Goal: Task Accomplishment & Management: Manage account settings

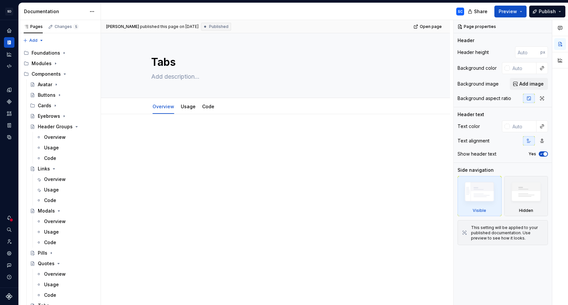
scroll to position [113, 0]
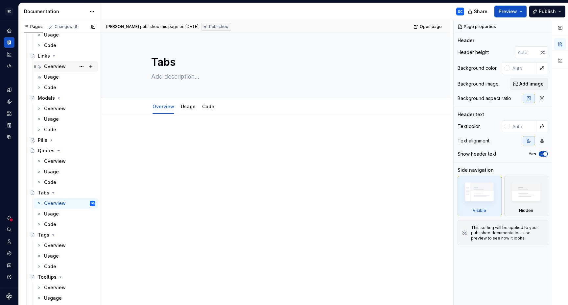
click at [54, 67] on div "Overview" at bounding box center [55, 66] width 22 height 7
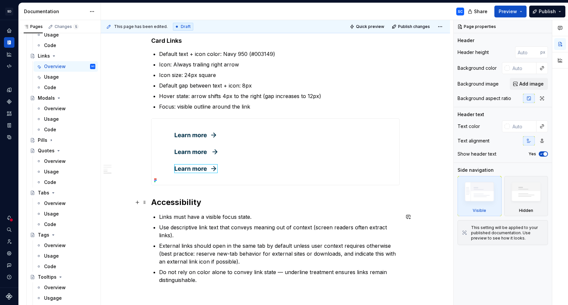
scroll to position [407, 0]
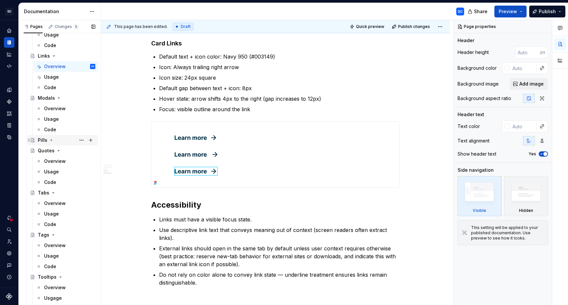
click at [42, 140] on div "Pills" at bounding box center [43, 140] width 10 height 7
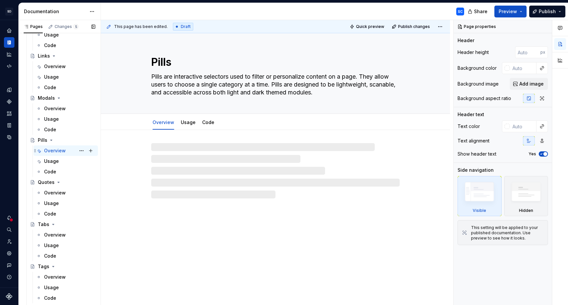
click at [56, 151] on div "Overview" at bounding box center [55, 150] width 22 height 7
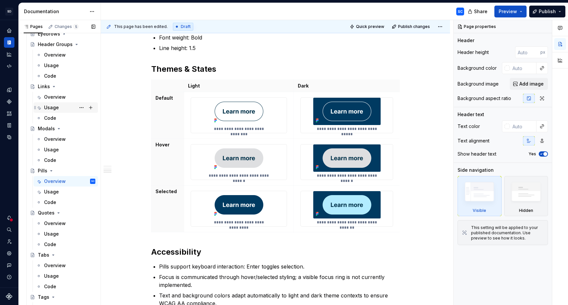
scroll to position [82, 0]
click at [52, 99] on div "Overview" at bounding box center [55, 97] width 22 height 7
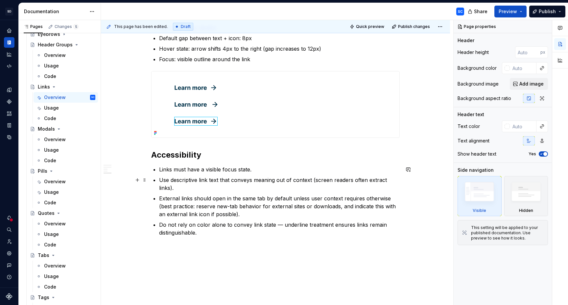
scroll to position [488, 0]
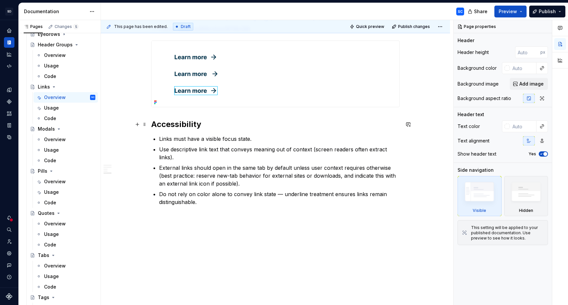
click at [154, 124] on h2 "Accessibility" at bounding box center [275, 124] width 249 height 11
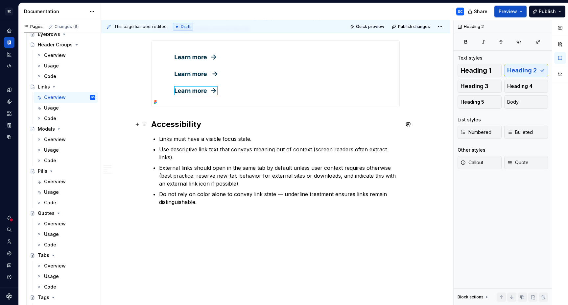
type textarea "*"
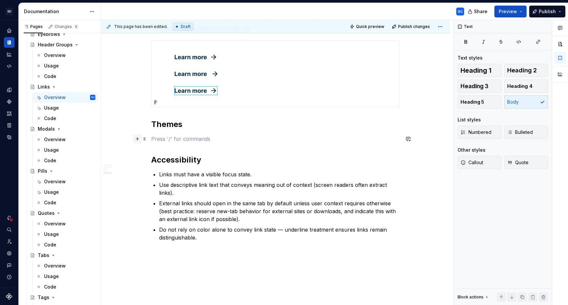
click at [140, 139] on button "button" at bounding box center [137, 138] width 9 height 9
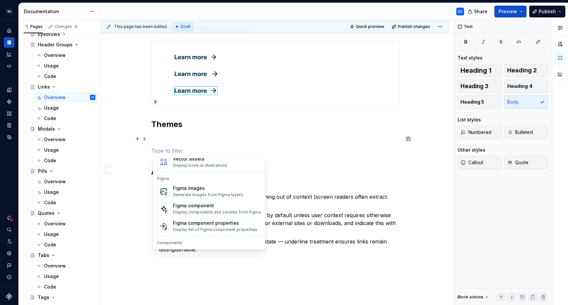
scroll to position [609, 0]
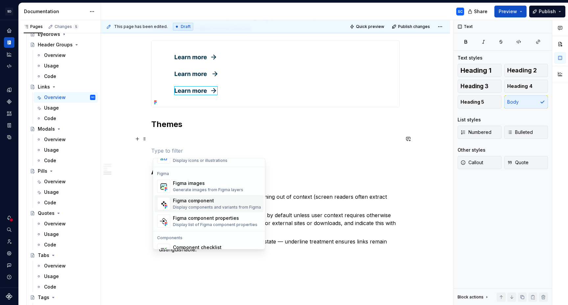
click at [212, 203] on div "Figma component" at bounding box center [217, 200] width 88 height 7
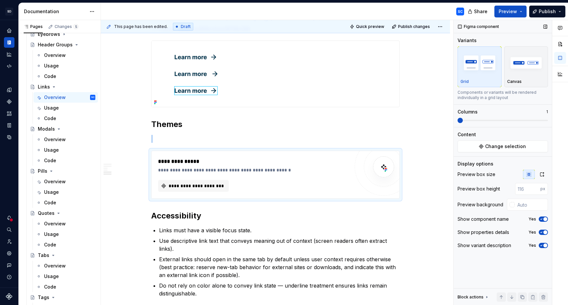
click at [546, 218] on span "button" at bounding box center [546, 219] width 4 height 4
drag, startPoint x: 544, startPoint y: 230, endPoint x: 545, endPoint y: 236, distance: 6.0
click at [544, 230] on span "button" at bounding box center [546, 232] width 4 height 4
click at [545, 246] on span "button" at bounding box center [546, 245] width 4 height 4
click at [544, 175] on icon "button" at bounding box center [542, 174] width 5 height 5
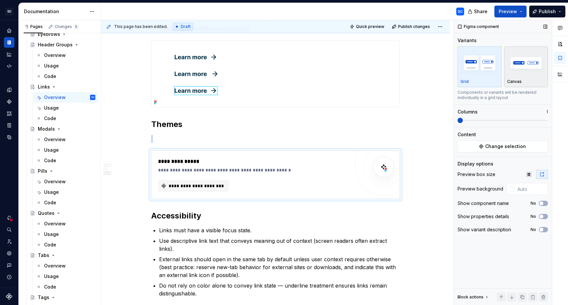
click at [525, 72] on img "button" at bounding box center [526, 63] width 38 height 24
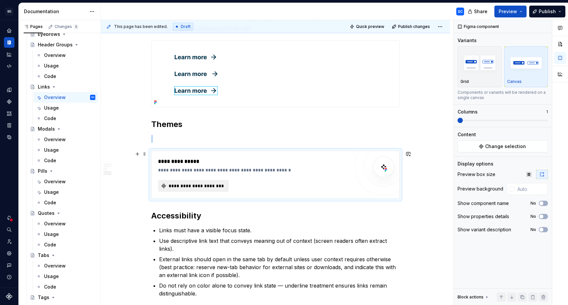
click at [205, 186] on span "**********" at bounding box center [196, 185] width 57 height 7
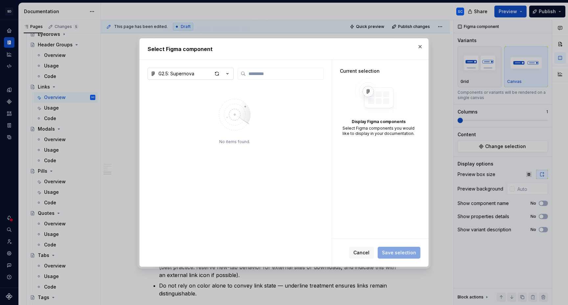
click at [227, 75] on icon "button" at bounding box center [227, 73] width 7 height 7
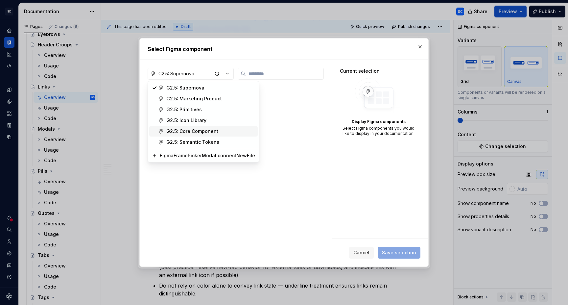
click at [205, 132] on div "G2.5: Core Component" at bounding box center [192, 131] width 52 height 7
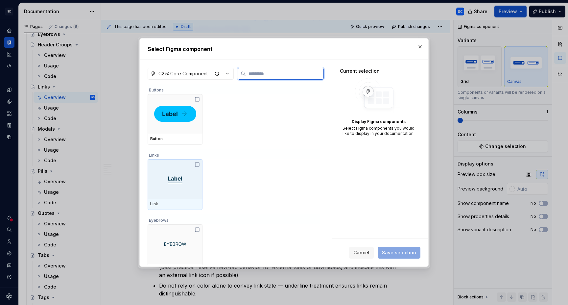
click at [197, 166] on icon at bounding box center [197, 164] width 5 height 5
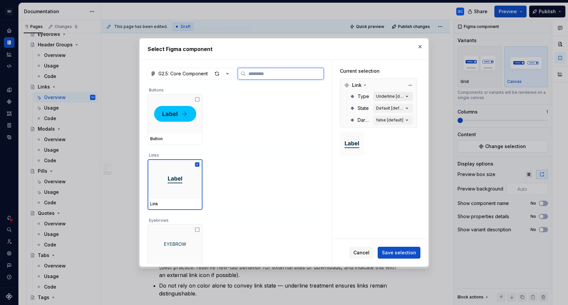
click at [410, 96] on icon "button" at bounding box center [407, 96] width 7 height 7
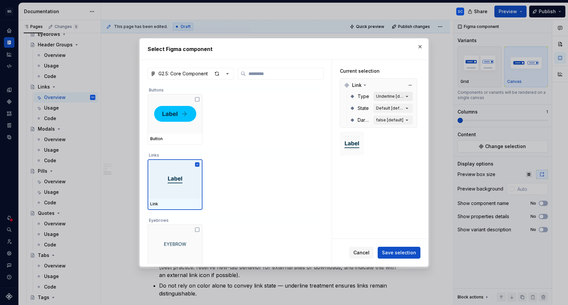
click at [410, 96] on icon "button" at bounding box center [407, 96] width 7 height 7
click at [410, 97] on icon "button" at bounding box center [407, 96] width 7 height 7
click at [387, 95] on div "Underline [default]" at bounding box center [390, 96] width 28 height 5
click at [391, 110] on div "Default [default]" at bounding box center [390, 108] width 28 height 5
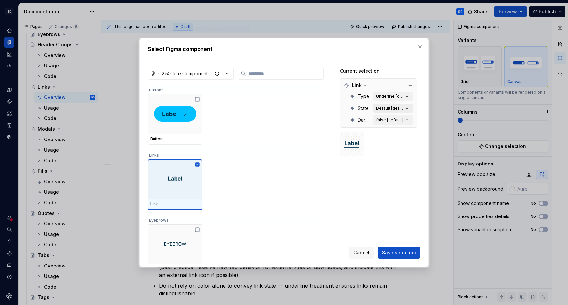
click at [409, 109] on icon "button" at bounding box center [407, 108] width 7 height 7
click at [406, 121] on button "false [default]" at bounding box center [393, 119] width 39 height 9
click at [391, 109] on div "Default [default]" at bounding box center [390, 108] width 28 height 5
click at [398, 97] on div "Underline [default]" at bounding box center [390, 96] width 28 height 5
click at [364, 85] on icon at bounding box center [365, 85] width 2 height 1
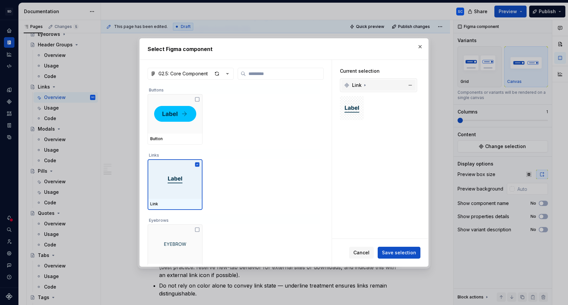
click at [365, 85] on icon at bounding box center [365, 85] width 1 height 2
click at [387, 118] on div "false [default]" at bounding box center [389, 119] width 27 height 5
click at [410, 120] on icon "button" at bounding box center [407, 120] width 7 height 7
click at [388, 201] on div "Current selection Link Type Underline [default] State Default [default] Dark Mo…" at bounding box center [380, 149] width 96 height 179
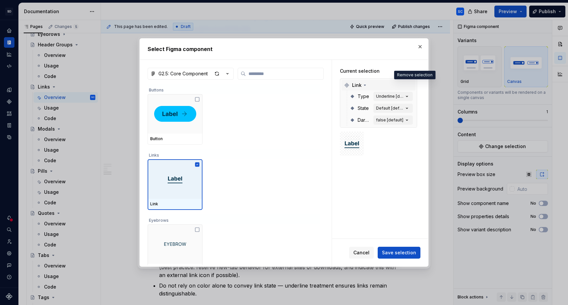
click at [415, 85] on button "button" at bounding box center [410, 85] width 9 height 9
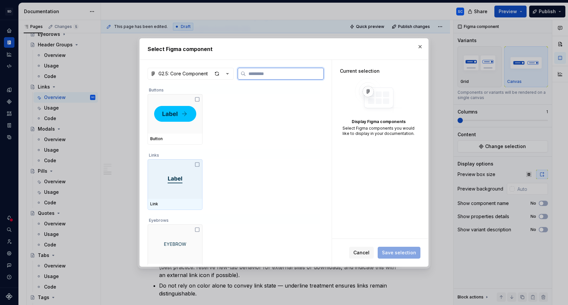
click at [199, 164] on icon at bounding box center [197, 164] width 4 height 4
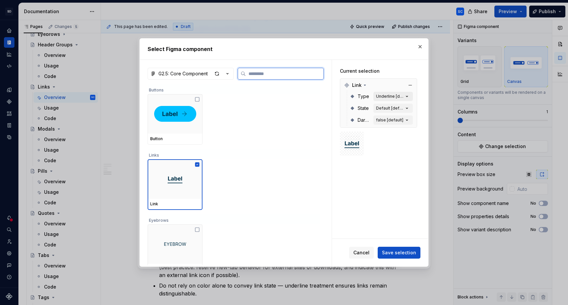
click at [395, 99] on div "Underline [default]" at bounding box center [390, 96] width 28 height 5
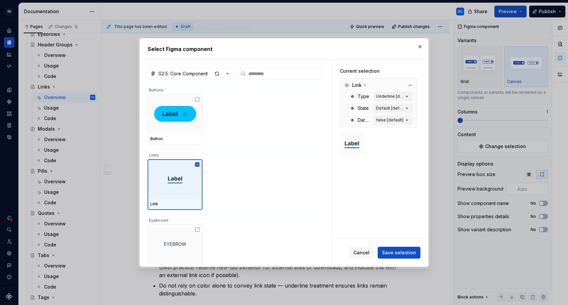
click at [371, 96] on div "Type" at bounding box center [364, 96] width 13 height 7
drag, startPoint x: 365, startPoint y: 97, endPoint x: 404, endPoint y: 98, distance: 38.8
click at [367, 97] on span "Type" at bounding box center [364, 96] width 12 height 7
click at [409, 97] on icon "button" at bounding box center [407, 96] width 7 height 7
click at [410, 96] on icon "button" at bounding box center [407, 96] width 7 height 7
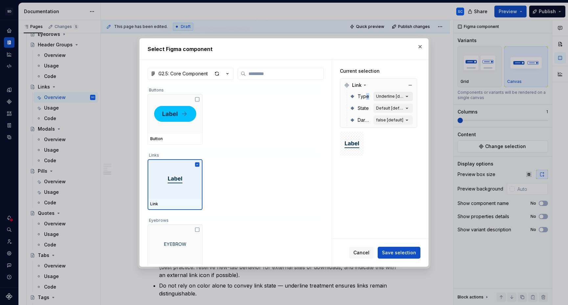
click at [413, 98] on button "Underline [default]" at bounding box center [393, 96] width 39 height 9
click at [417, 98] on div "Link Type Underline [default] State Default [default] Dark Mode false [default]" at bounding box center [378, 102] width 77 height 49
click at [413, 98] on button "Underline [default]" at bounding box center [393, 96] width 39 height 9
click at [410, 97] on icon "button" at bounding box center [407, 96] width 7 height 7
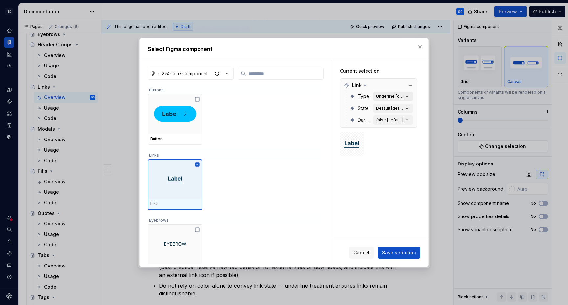
click at [408, 96] on icon "button" at bounding box center [407, 96] width 2 height 1
click at [402, 254] on span "Save selection" at bounding box center [399, 252] width 34 height 7
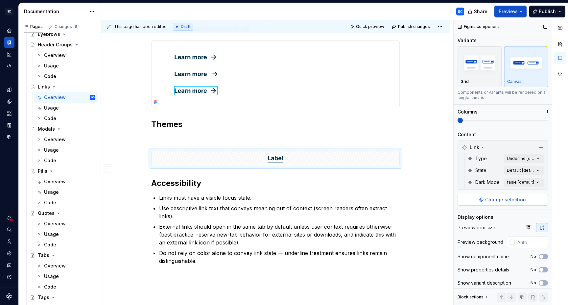
click at [505, 197] on span "Change selection" at bounding box center [505, 199] width 41 height 7
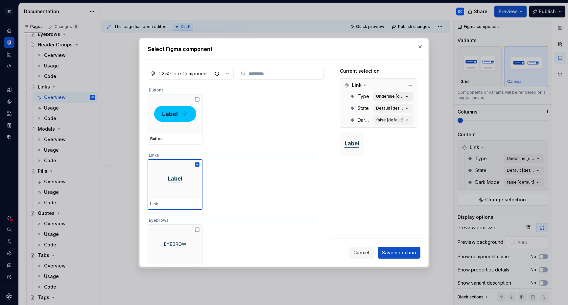
click at [404, 95] on button "Underline [default]" at bounding box center [393, 96] width 39 height 9
click at [410, 98] on icon "button" at bounding box center [407, 96] width 7 height 7
click at [364, 97] on span "Type" at bounding box center [364, 96] width 12 height 7
click at [367, 85] on icon at bounding box center [364, 85] width 5 height 5
click at [365, 85] on icon at bounding box center [364, 85] width 5 height 5
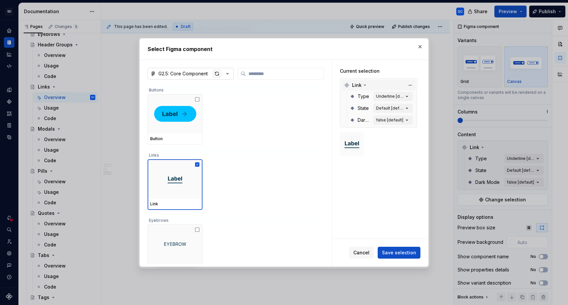
click at [219, 73] on div "button" at bounding box center [216, 73] width 9 height 9
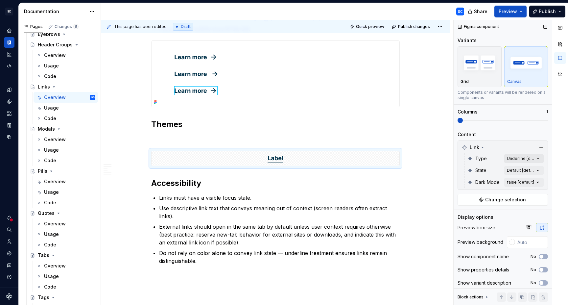
click at [536, 160] on div "Comments Open comments No comments yet Select ‘Comment’ from the block context …" at bounding box center [511, 162] width 114 height 285
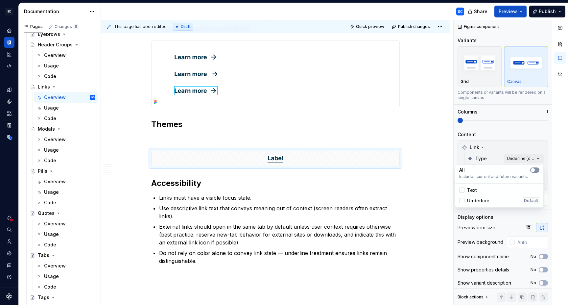
click at [537, 171] on button "button" at bounding box center [534, 169] width 9 height 5
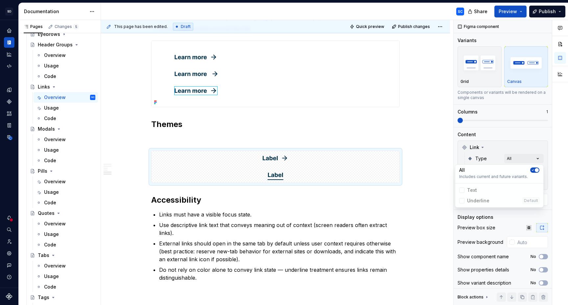
click at [552, 157] on div "Comments Open comments No comments yet Select ‘Comment’ from the block context …" at bounding box center [511, 162] width 114 height 285
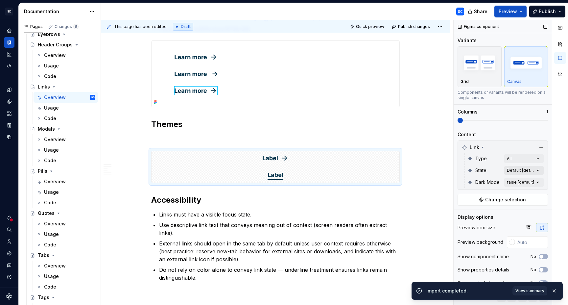
click at [539, 172] on div "Comments Open comments No comments yet Select ‘Comment’ from the block context …" at bounding box center [511, 162] width 114 height 285
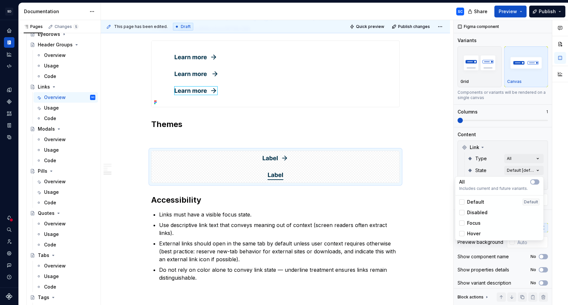
click at [477, 201] on span "Default" at bounding box center [475, 202] width 17 height 7
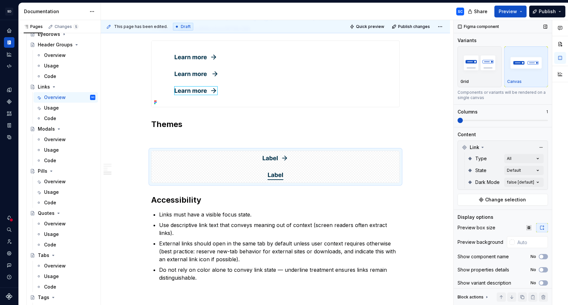
click at [548, 169] on div "Comments Open comments No comments yet Select ‘Comment’ from the block context …" at bounding box center [511, 162] width 114 height 285
click at [539, 181] on div "Comments Open comments No comments yet Select ‘Comment’ from the block context …" at bounding box center [511, 162] width 114 height 285
click at [534, 193] on span "button" at bounding box center [533, 194] width 4 height 4
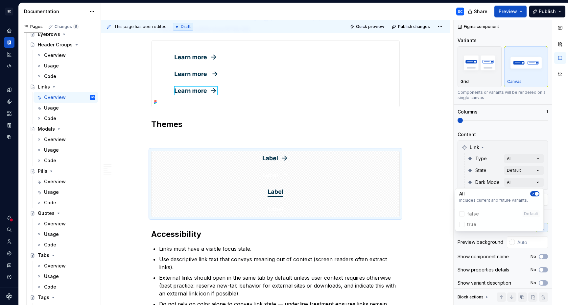
click at [280, 177] on html "SD Galileo SC Design system data Documentation SC Share Preview Publish Pages C…" at bounding box center [284, 152] width 568 height 305
click at [285, 179] on div at bounding box center [276, 175] width 248 height 14
drag, startPoint x: 305, startPoint y: 188, endPoint x: 311, endPoint y: 190, distance: 5.8
click at [305, 188] on div at bounding box center [276, 191] width 248 height 15
click at [360, 191] on div at bounding box center [276, 191] width 248 height 15
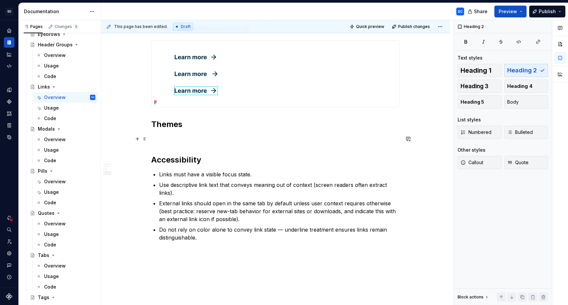
click at [213, 140] on p at bounding box center [275, 139] width 249 height 8
click at [140, 141] on button "button" at bounding box center [137, 138] width 9 height 9
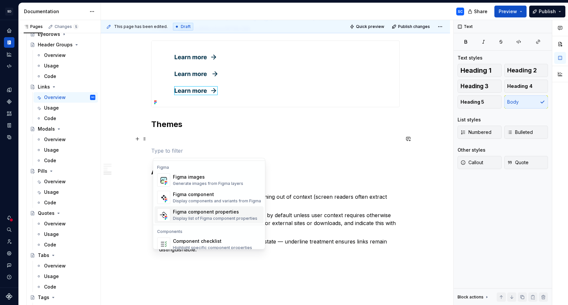
scroll to position [617, 0]
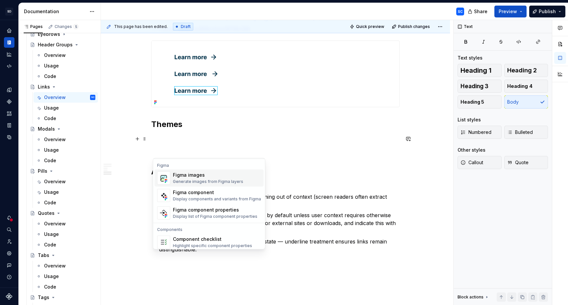
click at [215, 176] on div "Figma images" at bounding box center [208, 175] width 70 height 7
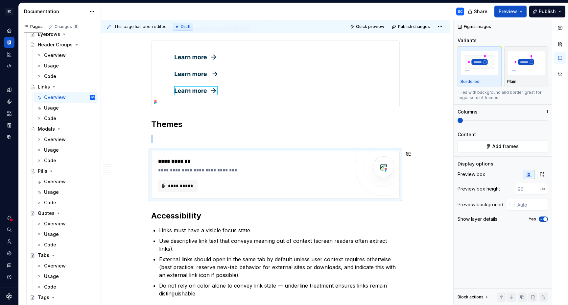
click at [186, 139] on p at bounding box center [275, 139] width 249 height 8
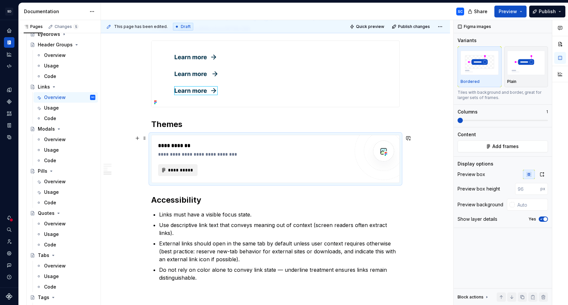
click at [182, 170] on span "**********" at bounding box center [181, 170] width 26 height 7
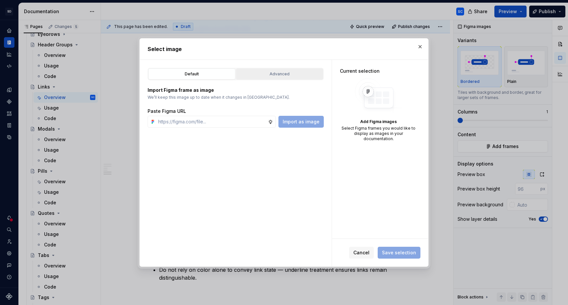
click at [284, 79] on button "Advanced" at bounding box center [279, 73] width 87 height 11
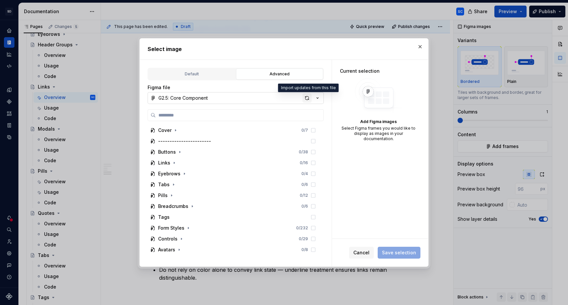
click at [309, 99] on div "button" at bounding box center [306, 97] width 9 height 9
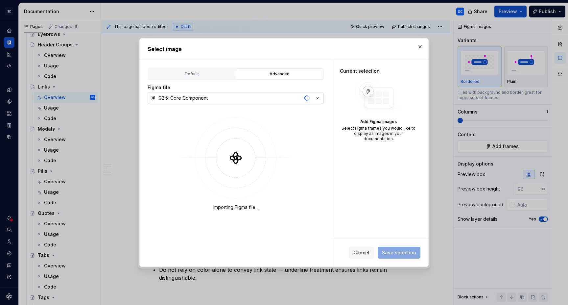
click at [320, 96] on icon "button" at bounding box center [317, 98] width 7 height 7
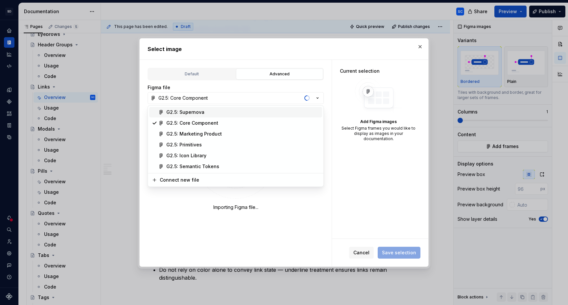
click at [196, 113] on div "G2.5: Supernova" at bounding box center [185, 112] width 38 height 7
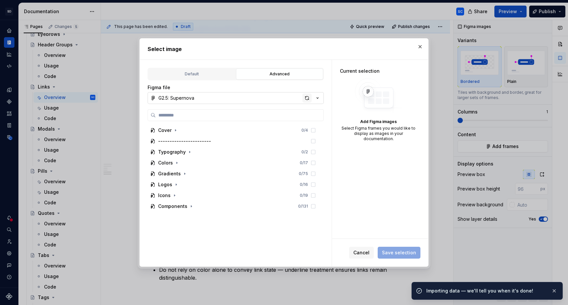
click at [308, 98] on div "button" at bounding box center [306, 97] width 9 height 9
click at [190, 207] on icon "button" at bounding box center [191, 206] width 5 height 5
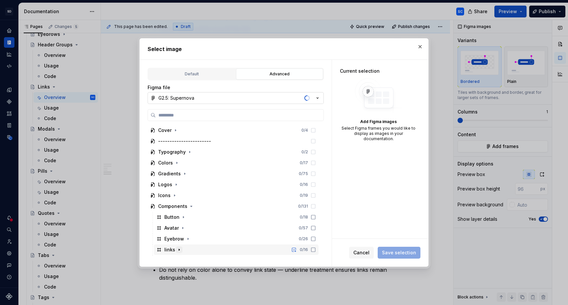
click at [179, 252] on icon "button" at bounding box center [179, 249] width 5 height 5
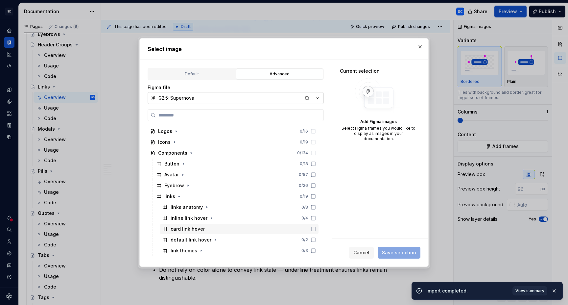
scroll to position [64, 0]
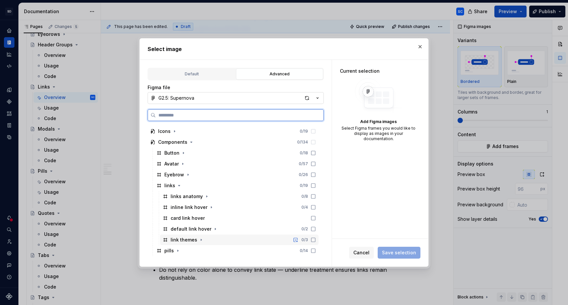
click at [219, 240] on div "link themes 0 / 3" at bounding box center [239, 239] width 158 height 11
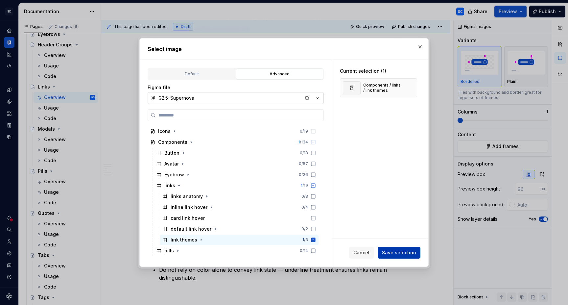
click at [397, 252] on span "Save selection" at bounding box center [399, 252] width 34 height 7
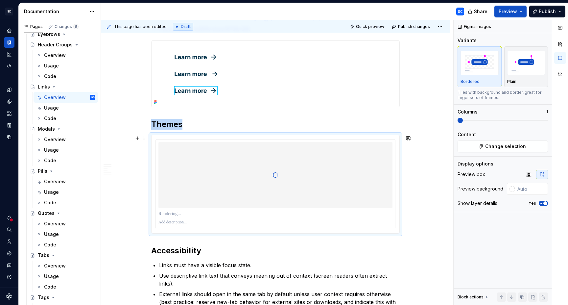
type textarea "*"
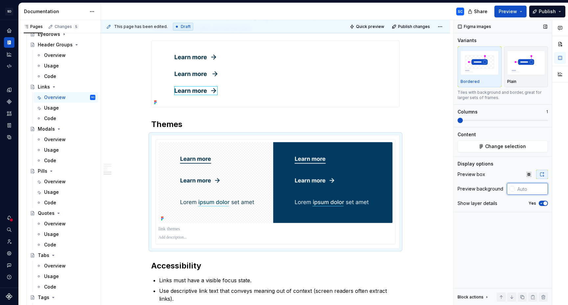
click at [520, 191] on input "text" at bounding box center [531, 189] width 33 height 12
click at [513, 189] on div at bounding box center [512, 188] width 5 height 5
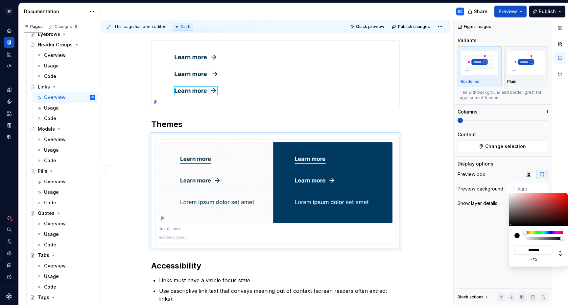
type input "#644B4B"
type input "*******"
type input "#6A5050"
type input "*******"
type input "#987E7E"
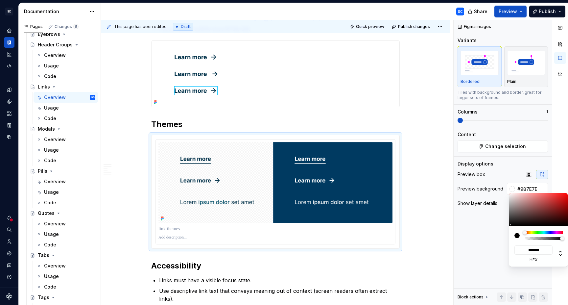
type input "*******"
type input "#CBBEBE"
type input "*******"
type input "#DDD6D6"
type input "*******"
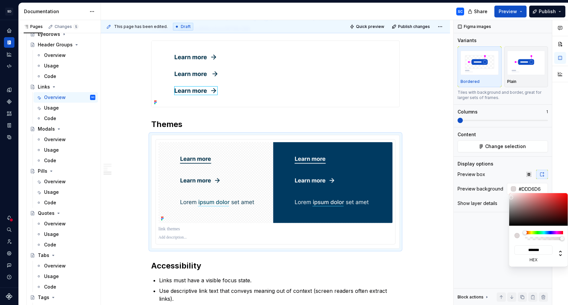
type input "#EAE8E8"
type input "*******"
type input "#F2F2F2"
type input "*******"
type input "#FFFFFF"
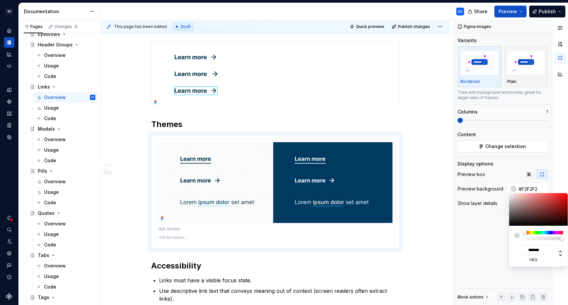
type input "*******"
drag, startPoint x: 524, startPoint y: 212, endPoint x: 508, endPoint y: 191, distance: 26.8
click at [508, 191] on body "SD Galileo SC Design system data Documentation SC Share Preview Publish Pages C…" at bounding box center [284, 152] width 568 height 305
click at [473, 240] on div "Comments Open comments No comments yet Select ‘Comment’ from the block context …" at bounding box center [511, 162] width 114 height 285
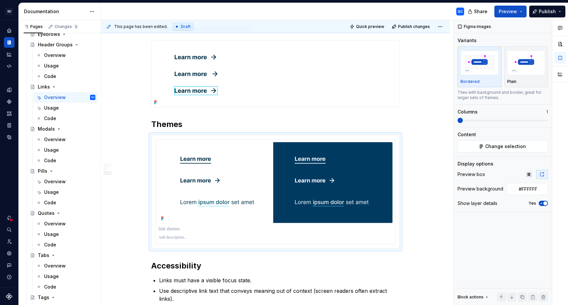
click at [554, 160] on div at bounding box center [560, 162] width 16 height 285
click at [545, 203] on span "button" at bounding box center [546, 203] width 4 height 4
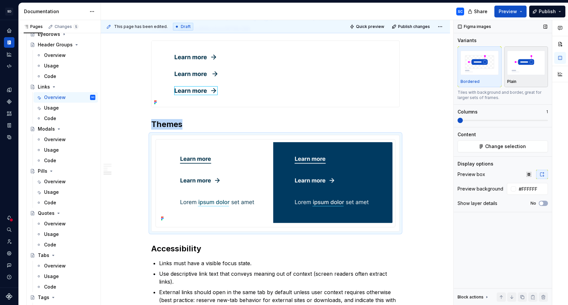
click at [528, 70] on img "button" at bounding box center [526, 63] width 38 height 24
click at [427, 156] on div "Anatomy A link is composed of: Text Label - inline or standalone descriptive te…" at bounding box center [275, 35] width 349 height 787
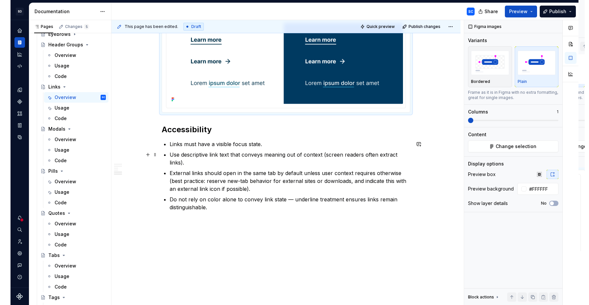
scroll to position [612, 0]
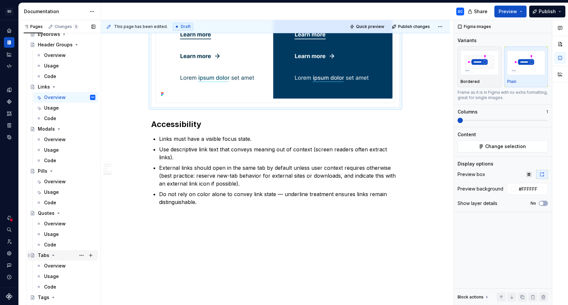
click at [64, 255] on div "Tabs" at bounding box center [67, 255] width 58 height 9
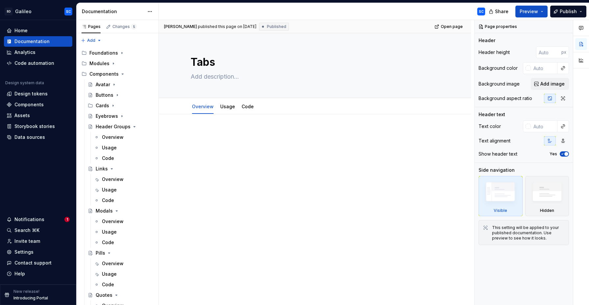
type textarea "*"
